Goal: Share content: Share content

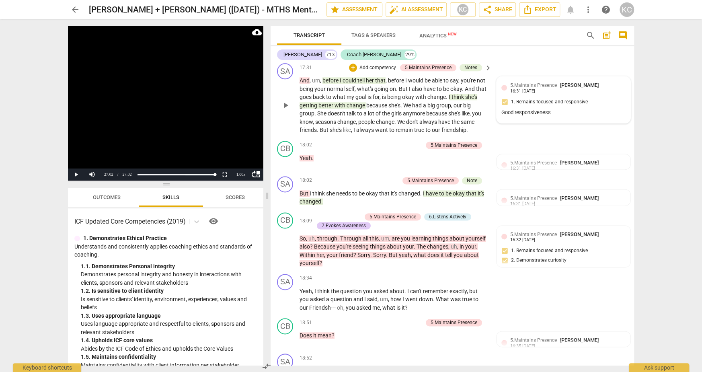
scroll to position [3164, 0]
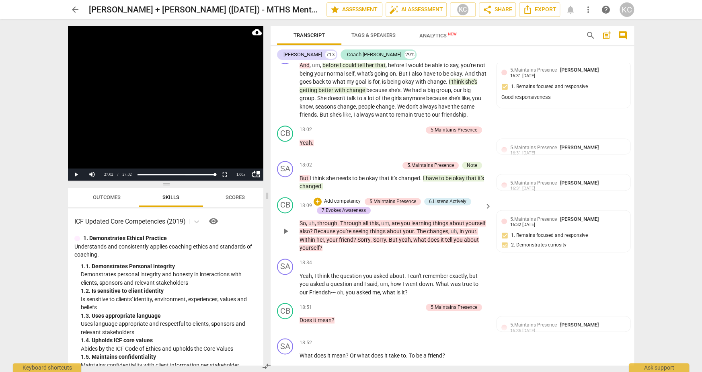
drag, startPoint x: 555, startPoint y: 185, endPoint x: 506, endPoint y: 191, distance: 49.6
click at [506, 194] on div "CB play_arrow pause 18:09 + Add competency 5.Maintains Presence 6.Listens Activ…" at bounding box center [453, 225] width 364 height 62
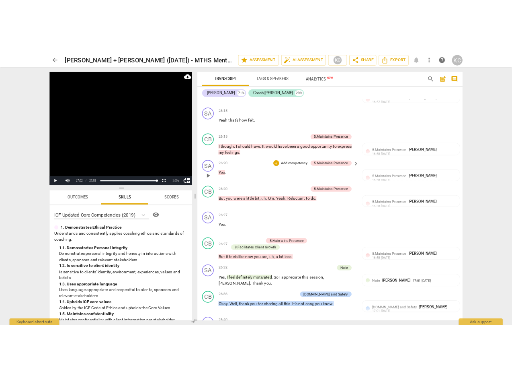
scroll to position [5739, 0]
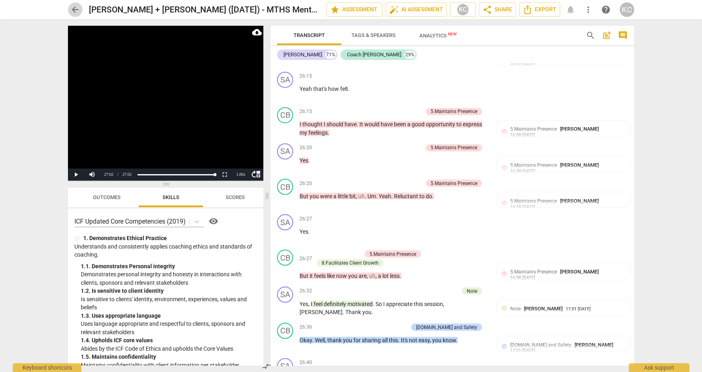
click at [78, 11] on span "arrow_back" at bounding box center [75, 10] width 10 height 10
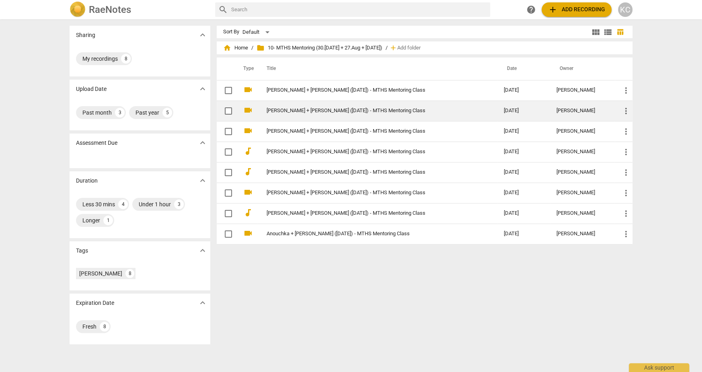
click at [291, 108] on link "[PERSON_NAME] + [PERSON_NAME] ([DATE]) - MTHS Mentoring Class" at bounding box center [371, 111] width 208 height 6
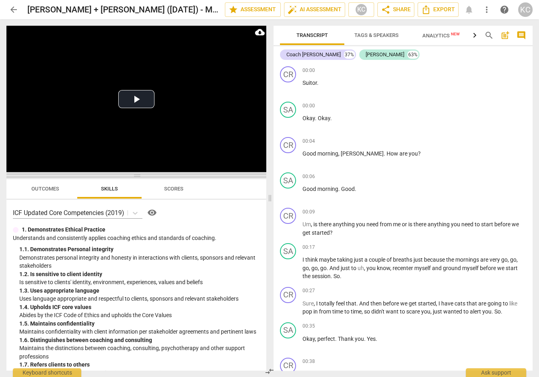
drag, startPoint x: 138, startPoint y: 131, endPoint x: 138, endPoint y: 177, distance: 46.3
click at [138, 177] on span at bounding box center [136, 175] width 260 height 5
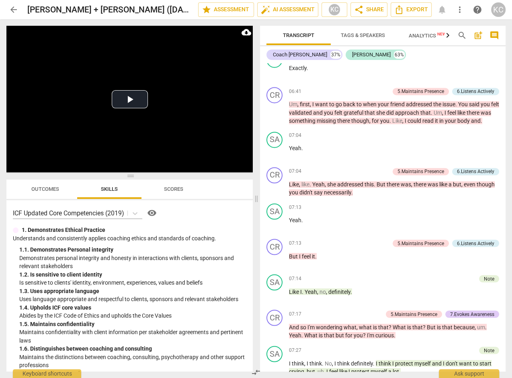
scroll to position [1131, 0]
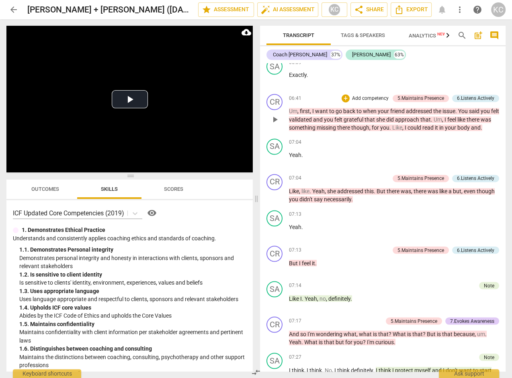
click at [311, 131] on span "something" at bounding box center [303, 127] width 28 height 6
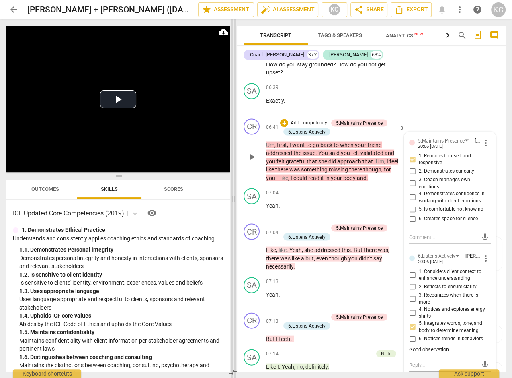
scroll to position [1402, 0]
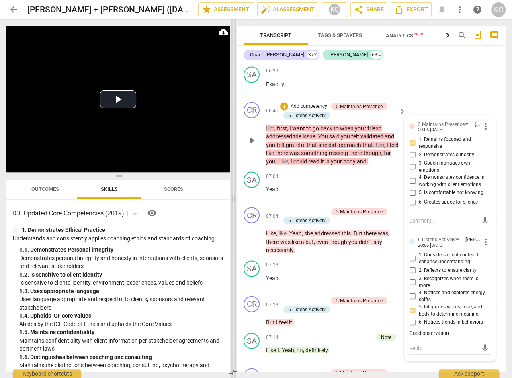
drag, startPoint x: 206, startPoint y: 200, endPoint x: 234, endPoint y: 200, distance: 28.2
click at [234, 200] on span at bounding box center [233, 198] width 5 height 358
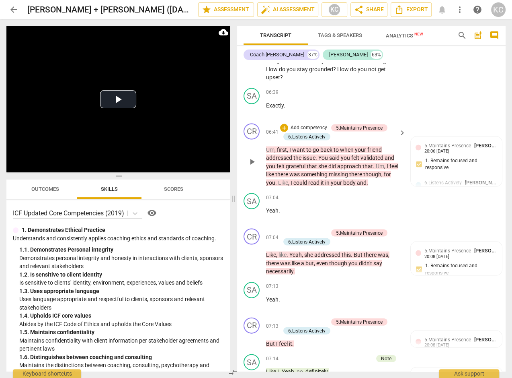
scroll to position [1382, 0]
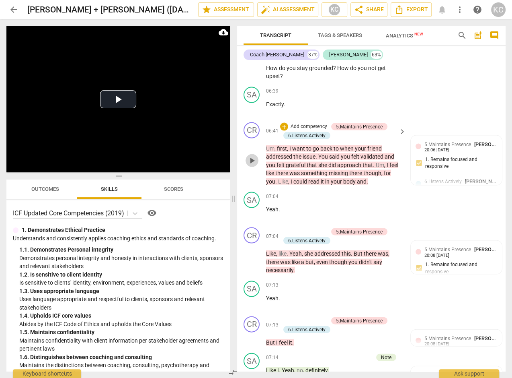
click at [253, 158] on span "play_arrow" at bounding box center [252, 161] width 10 height 10
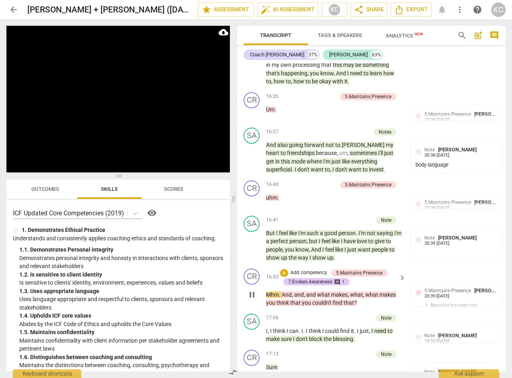
scroll to position [5106, 0]
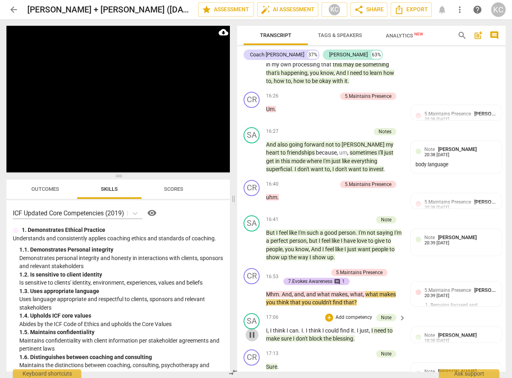
click at [252, 330] on span "pause" at bounding box center [252, 335] width 10 height 10
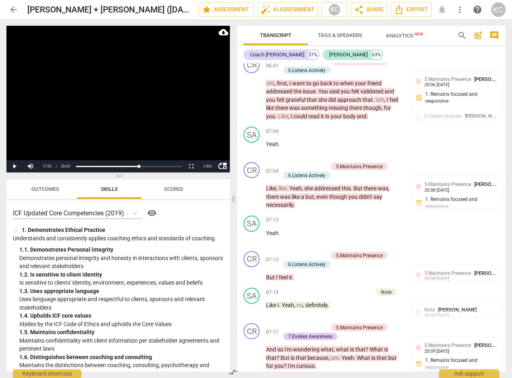
scroll to position [1434, 0]
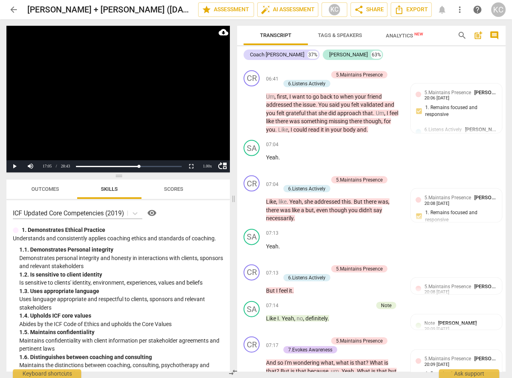
click at [14, 10] on span "arrow_back" at bounding box center [14, 10] width 10 height 10
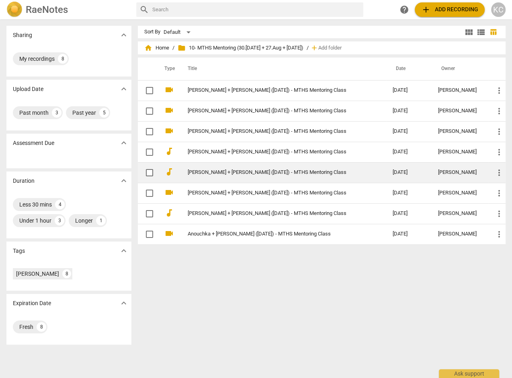
click at [207, 176] on td "[PERSON_NAME] + [PERSON_NAME] ([DATE]) - MTHS Mentoring Class" at bounding box center [282, 172] width 208 height 21
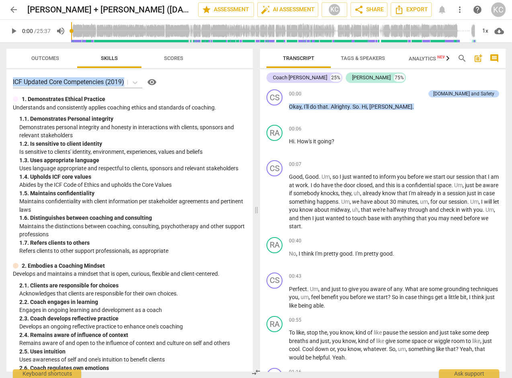
drag, startPoint x: 231, startPoint y: 174, endPoint x: 226, endPoint y: 51, distance: 122.8
click at [226, 69] on div "ICF Updated Core Competencies (2019) visibility 1. Demonstrates Ethical Practic…" at bounding box center [129, 220] width 247 height 302
click at [211, 13] on span "star Assessment" at bounding box center [226, 10] width 49 height 10
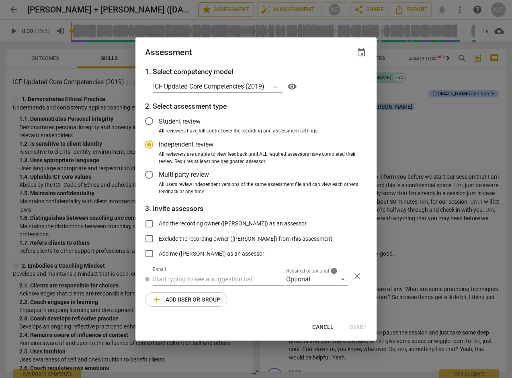
click at [211, 14] on div at bounding box center [256, 189] width 512 height 378
radio input "false"
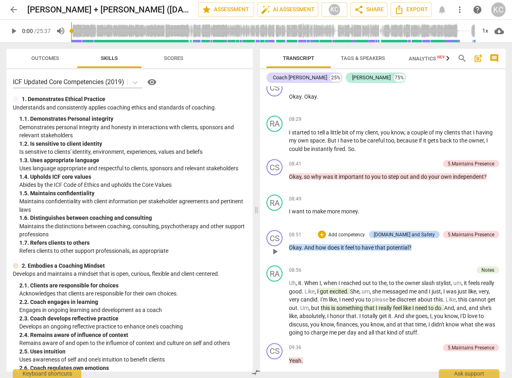
scroll to position [1220, 0]
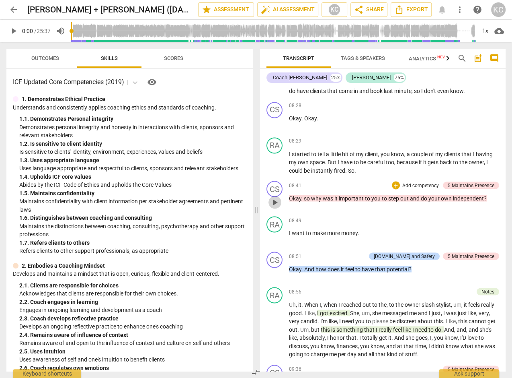
click at [276, 197] on span "play_arrow" at bounding box center [275, 202] width 10 height 10
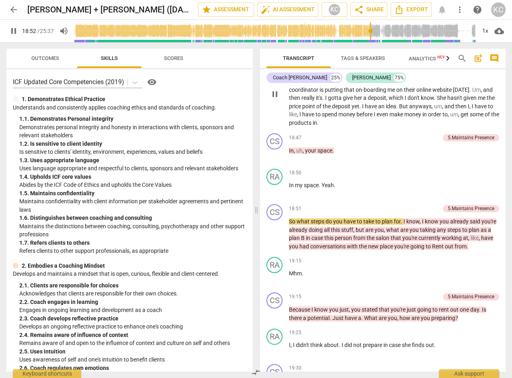
scroll to position [3337, 0]
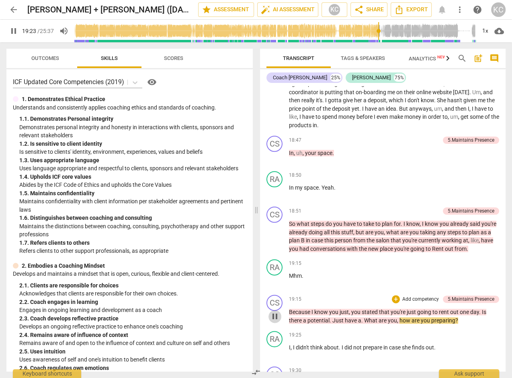
click at [274, 311] on span "pause" at bounding box center [275, 316] width 10 height 10
type input "1164"
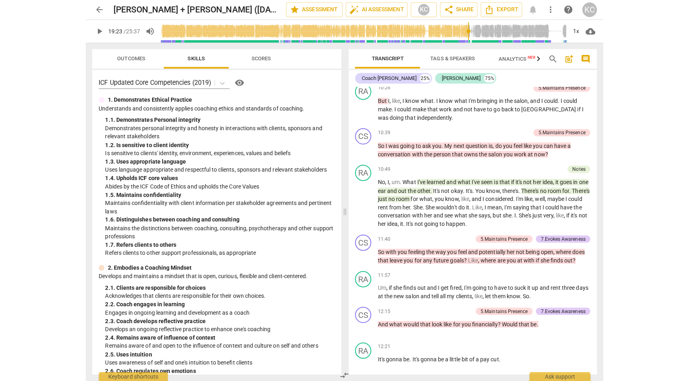
scroll to position [1734, 0]
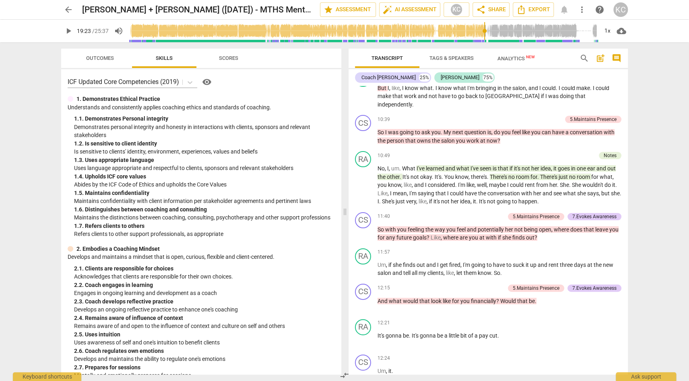
type input "1164"
click at [66, 8] on span "arrow_back" at bounding box center [69, 10] width 10 height 10
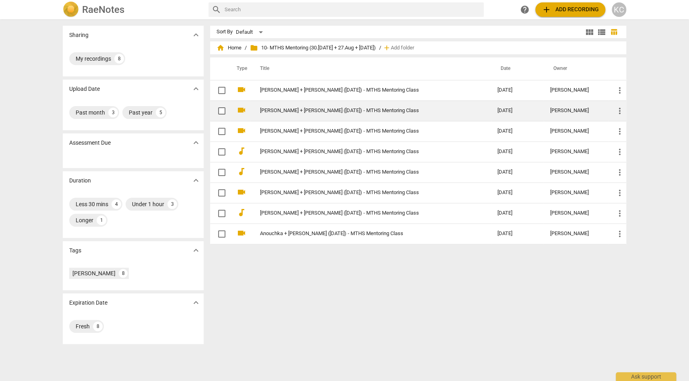
click at [335, 107] on td "[PERSON_NAME] + [PERSON_NAME] ([DATE]) - MTHS Mentoring Class" at bounding box center [370, 111] width 241 height 21
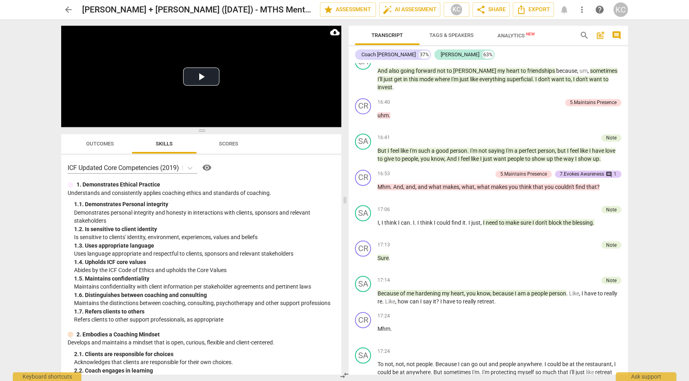
scroll to position [4153, 0]
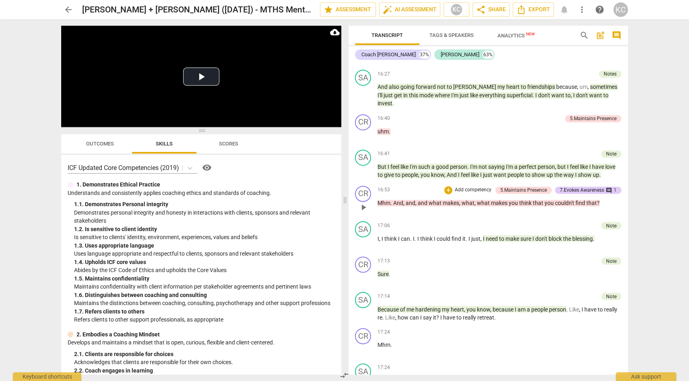
click at [544, 200] on span "you" at bounding box center [549, 203] width 10 height 6
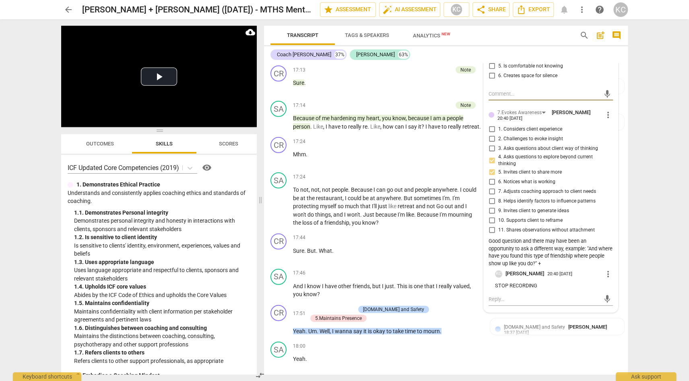
scroll to position [4696, 0]
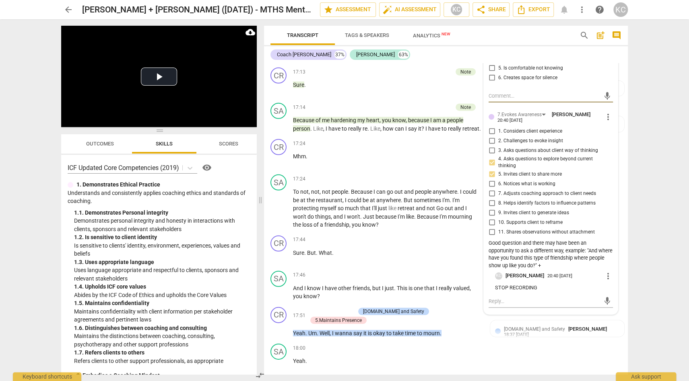
click at [610, 272] on span "more_vert" at bounding box center [608, 277] width 10 height 10
click at [609, 242] on li "Edit" at bounding box center [617, 241] width 28 height 15
drag, startPoint x: 543, startPoint y: 255, endPoint x: 481, endPoint y: 255, distance: 62.0
click at [495, 287] on textarea "STOP RECORDING" at bounding box center [554, 291] width 118 height 8
click at [498, 272] on div "[PERSON_NAME] 20:40 [DATE] more_vert check_circle close" at bounding box center [554, 293] width 118 height 42
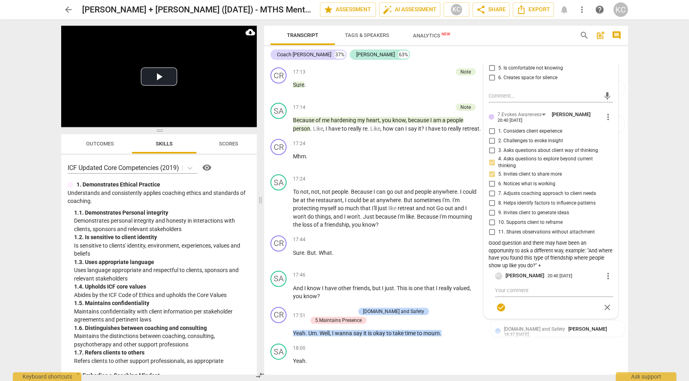
click at [499, 303] on span "check_circle" at bounding box center [501, 308] width 10 height 10
click at [610, 272] on span "more_vert" at bounding box center [608, 277] width 10 height 10
click at [613, 253] on li "Delete" at bounding box center [617, 256] width 28 height 15
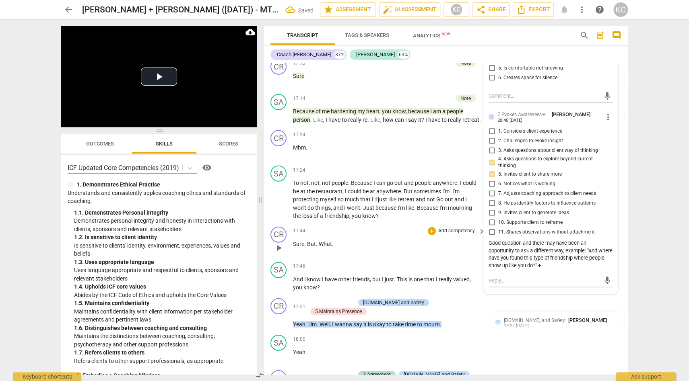
click at [395, 227] on div "17:44 + Add competency keyboard_arrow_right Sure . But . What ." at bounding box center [389, 241] width 193 height 29
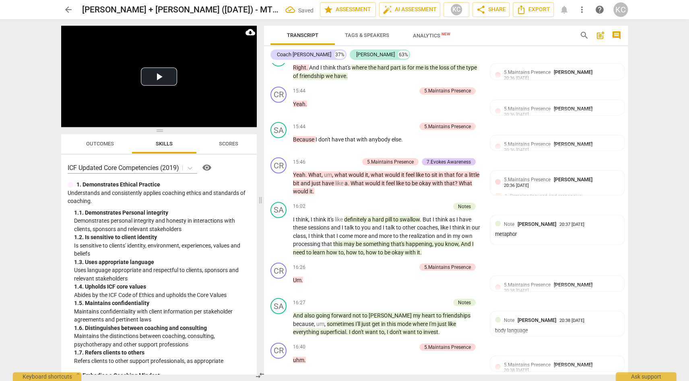
scroll to position [4259, 0]
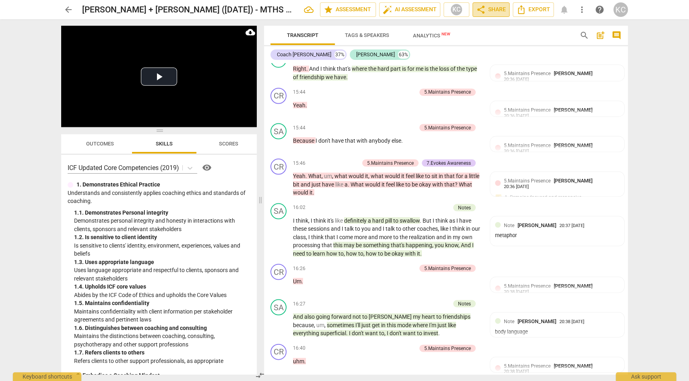
click at [493, 13] on span "share Share" at bounding box center [491, 10] width 30 height 10
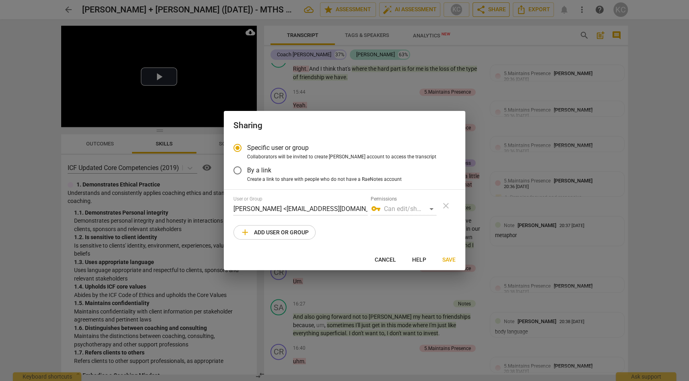
radio input "false"
click at [253, 172] on span "By a link" at bounding box center [259, 170] width 24 height 9
click at [247, 172] on input "By a link" at bounding box center [237, 170] width 19 height 19
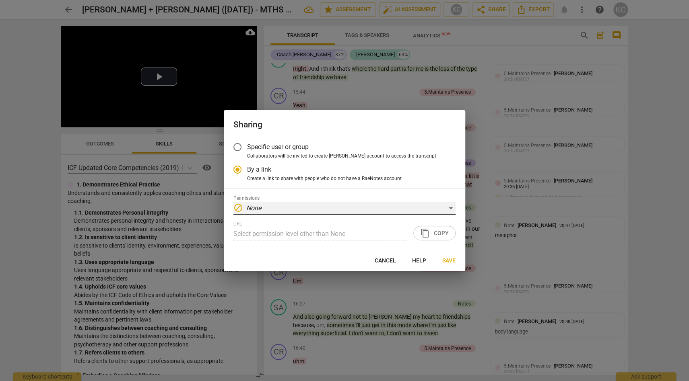
click at [262, 209] on div "block None" at bounding box center [344, 208] width 222 height 13
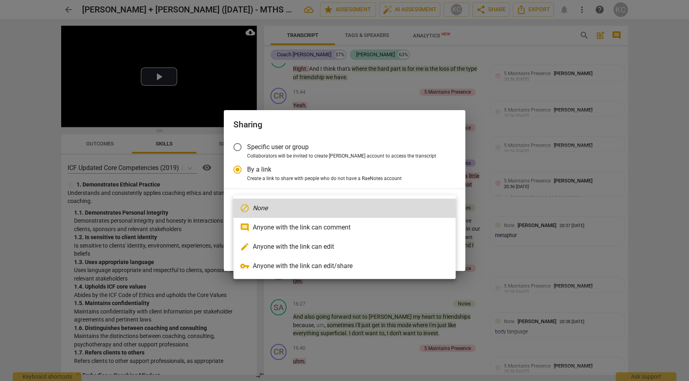
click at [262, 222] on li "comment Anyone with the link can comment" at bounding box center [344, 227] width 222 height 19
radio input "false"
type input "[URL][DOMAIN_NAME]"
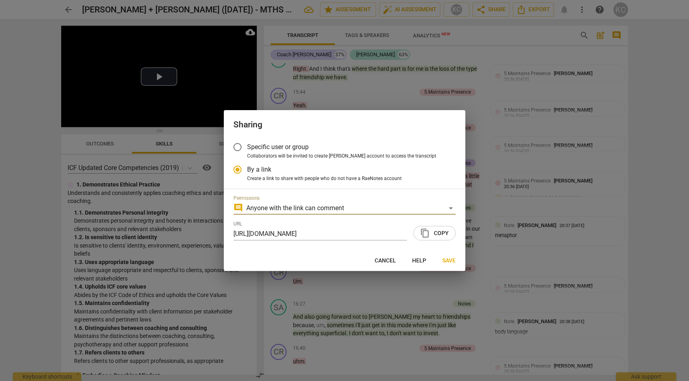
click at [431, 228] on button "content_copy Copy" at bounding box center [434, 233] width 42 height 14
click at [453, 257] on span "Save" at bounding box center [448, 261] width 13 height 8
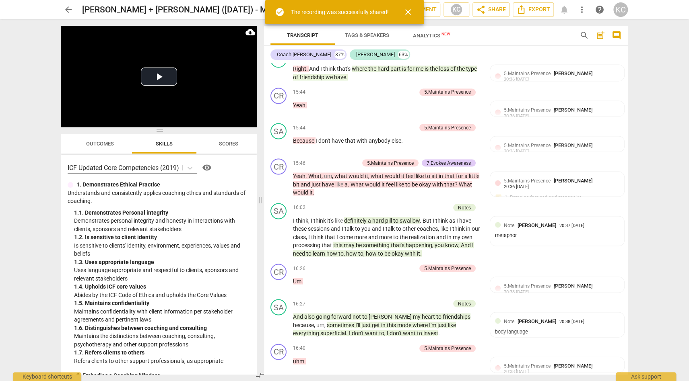
radio input "false"
click at [72, 9] on span "arrow_back" at bounding box center [69, 10] width 10 height 10
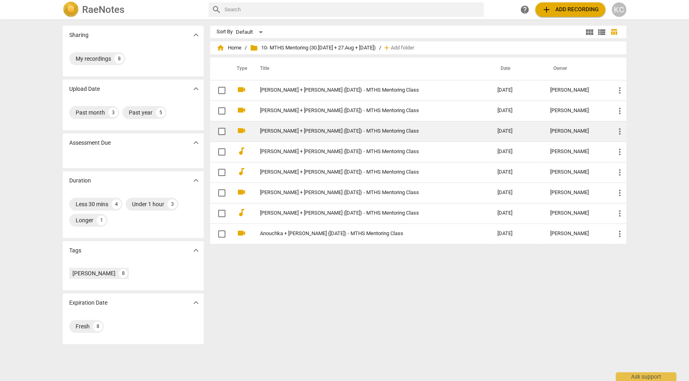
click at [282, 134] on td "[PERSON_NAME] + [PERSON_NAME] ([DATE]) - MTHS Mentoring Class" at bounding box center [370, 131] width 241 height 21
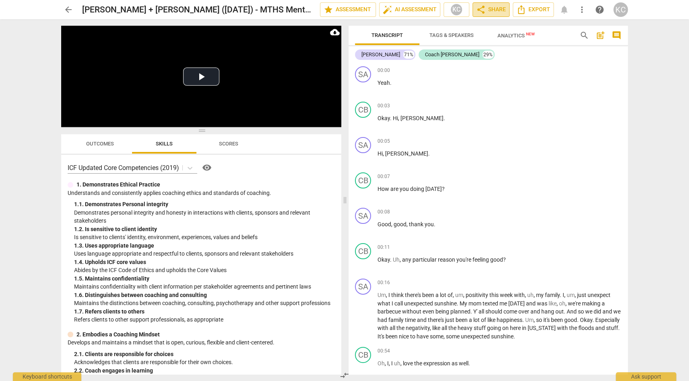
click at [487, 10] on span "share Share" at bounding box center [491, 10] width 30 height 10
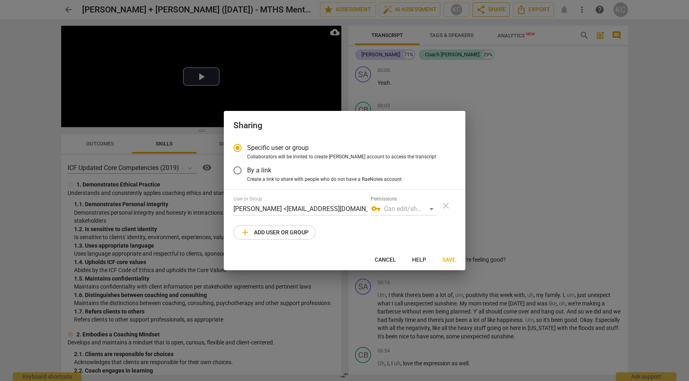
radio input "false"
click at [293, 175] on label "By a link" at bounding box center [338, 170] width 221 height 19
click at [247, 175] on input "By a link" at bounding box center [237, 170] width 19 height 19
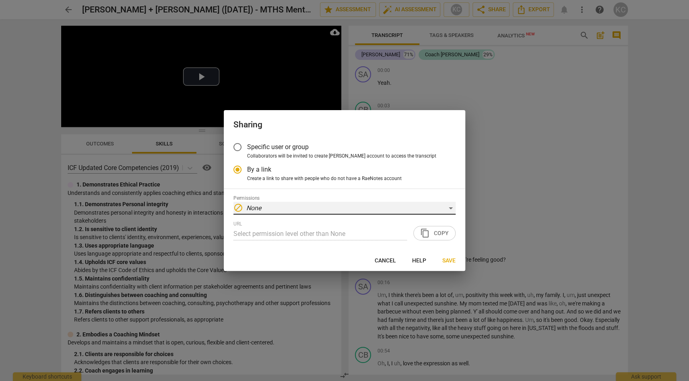
click at [430, 213] on div "block None" at bounding box center [344, 208] width 222 height 13
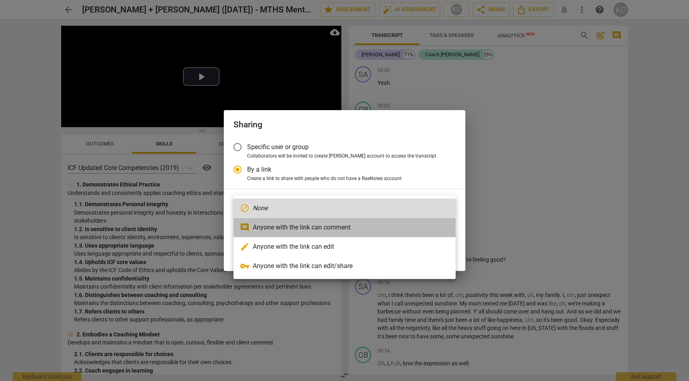
click at [339, 225] on li "comment Anyone with the link can comment" at bounding box center [344, 227] width 222 height 19
radio input "false"
type input "[URL][DOMAIN_NAME]"
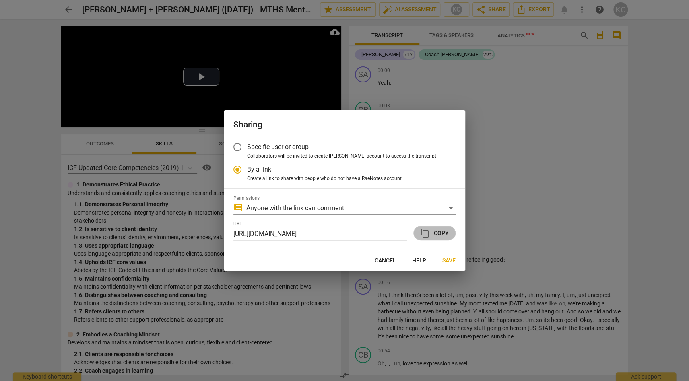
click at [445, 234] on span "content_copy Copy" at bounding box center [434, 233] width 29 height 10
click at [450, 261] on span "Save" at bounding box center [448, 261] width 13 height 8
radio input "false"
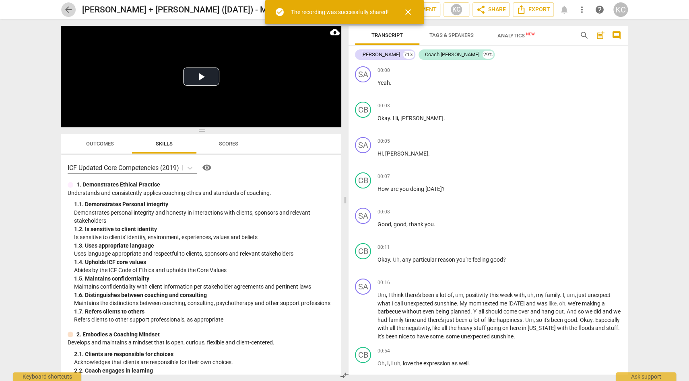
click at [68, 8] on span "arrow_back" at bounding box center [69, 10] width 10 height 10
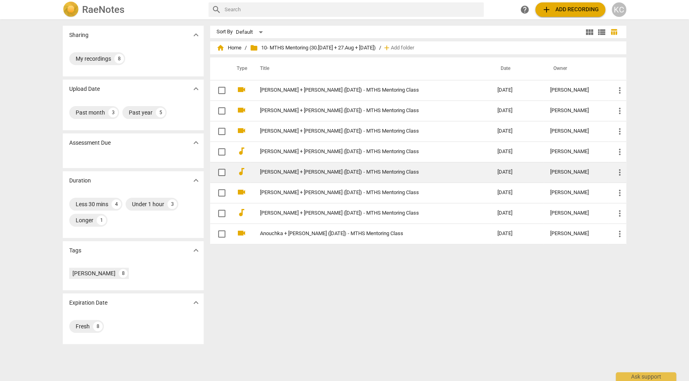
click at [324, 175] on td "[PERSON_NAME] + [PERSON_NAME] ([DATE]) - MTHS Mentoring Class" at bounding box center [370, 172] width 241 height 21
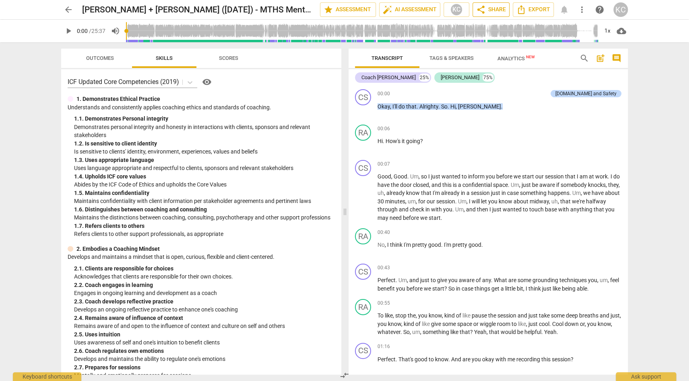
click at [490, 10] on span "share Share" at bounding box center [491, 10] width 30 height 10
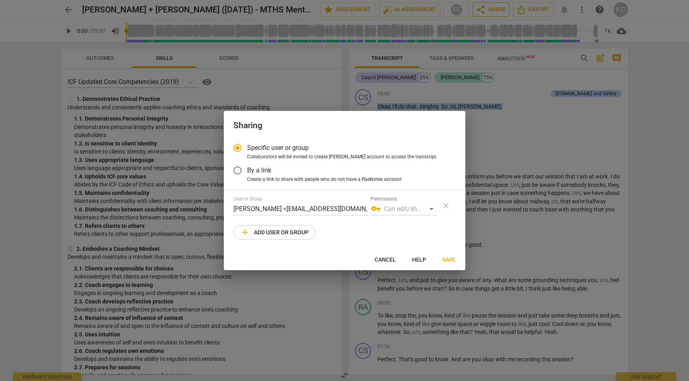
radio input "false"
click at [262, 171] on span "By a link" at bounding box center [259, 170] width 24 height 9
click at [247, 171] on input "By a link" at bounding box center [237, 170] width 19 height 19
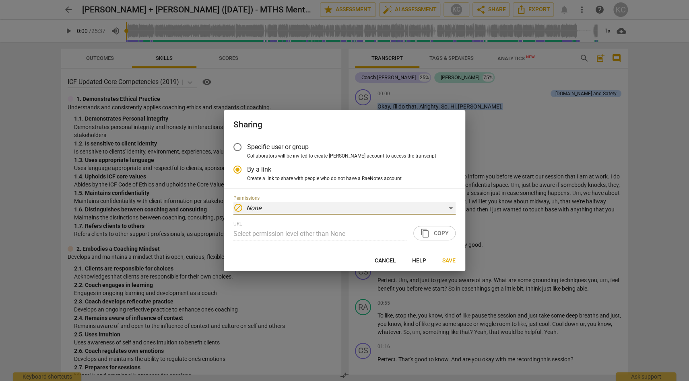
click at [254, 210] on em "None" at bounding box center [253, 208] width 15 height 8
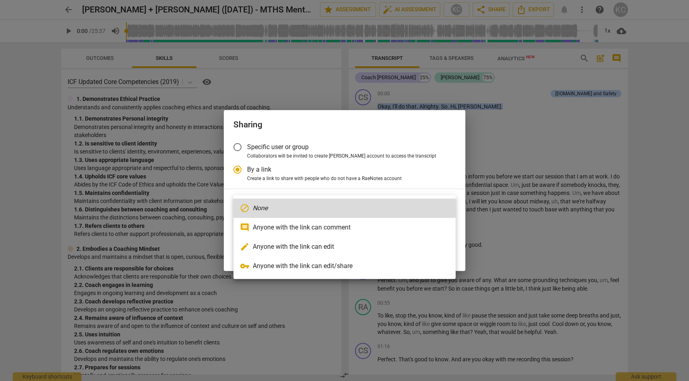
click at [263, 226] on li "comment Anyone with the link can comment" at bounding box center [344, 227] width 222 height 19
radio input "false"
type input "[URL][DOMAIN_NAME]"
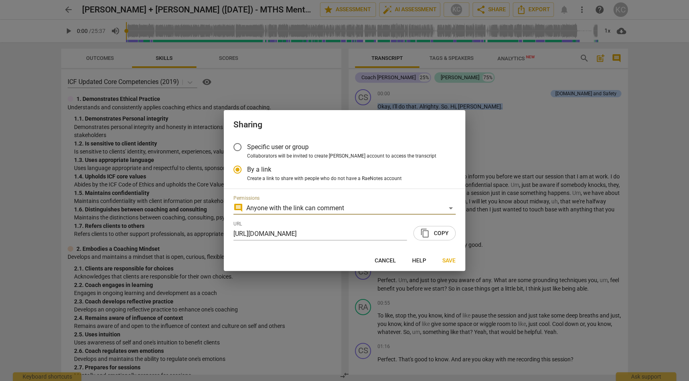
click at [441, 233] on span "content_copy Copy" at bounding box center [434, 233] width 29 height 10
click at [450, 262] on span "Save" at bounding box center [448, 261] width 13 height 8
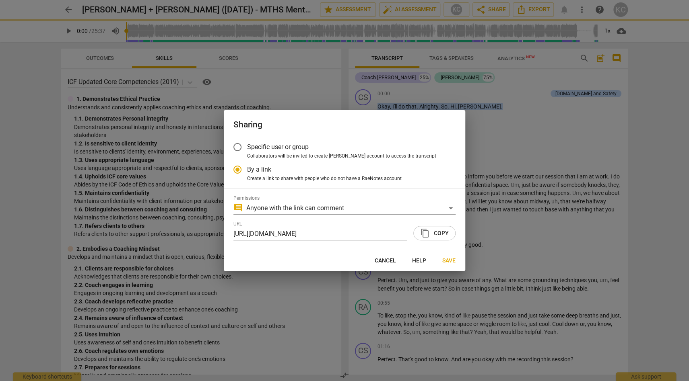
radio input "false"
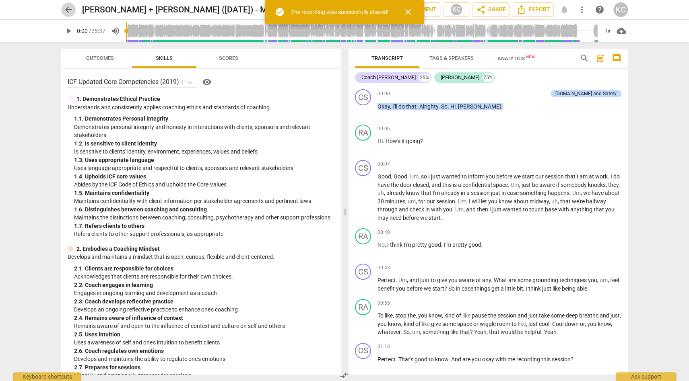
click at [64, 10] on span "arrow_back" at bounding box center [69, 10] width 10 height 10
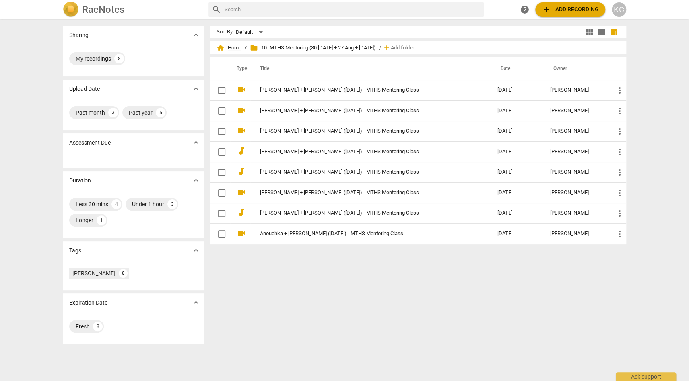
click at [236, 47] on span "home Home" at bounding box center [228, 48] width 25 height 8
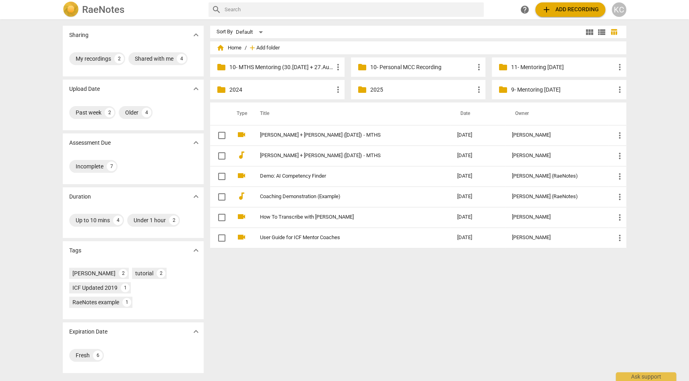
click at [266, 49] on span "Add folder" at bounding box center [267, 48] width 23 height 6
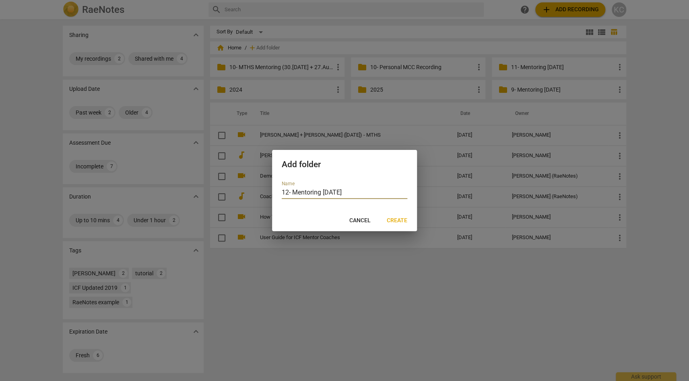
type input "12- Mentoring [DATE]"
click at [399, 219] on span "Create" at bounding box center [397, 221] width 21 height 8
